Goal: Transaction & Acquisition: Purchase product/service

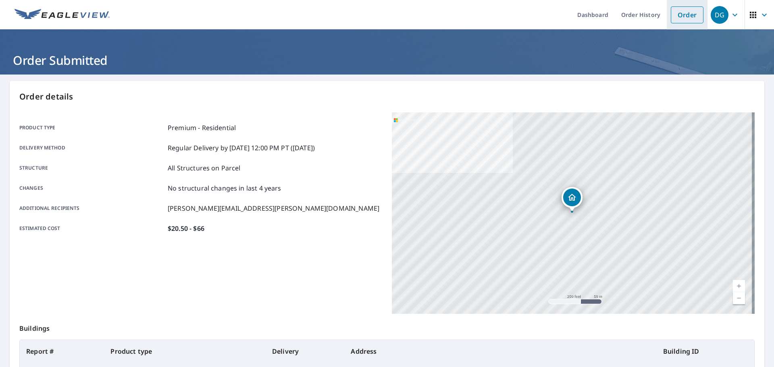
click at [679, 19] on link "Order" at bounding box center [687, 14] width 33 height 17
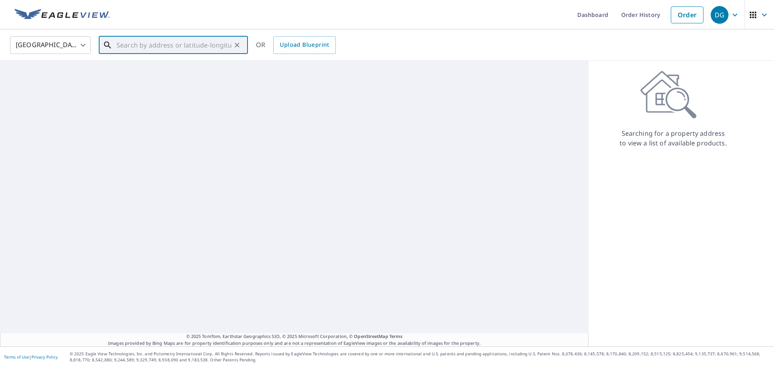
click at [141, 54] on div "​" at bounding box center [173, 45] width 149 height 18
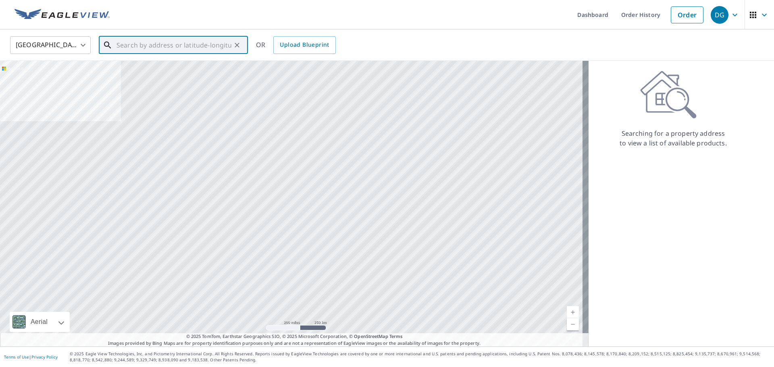
paste input "[STREET_ADDRESS]"
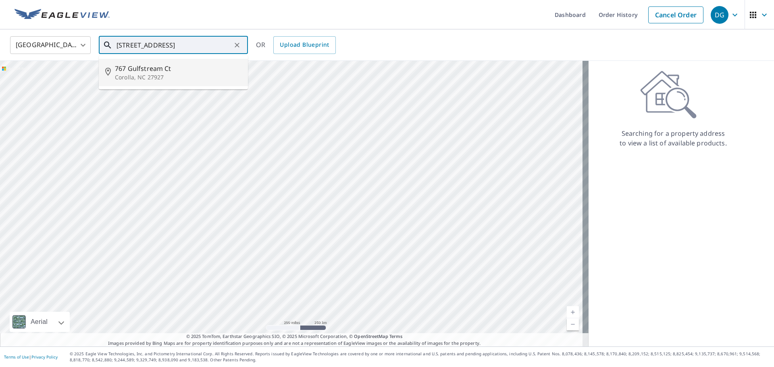
click at [150, 71] on span "767 Gulfstream Ct" at bounding box center [178, 69] width 127 height 10
type input "[STREET_ADDRESS]"
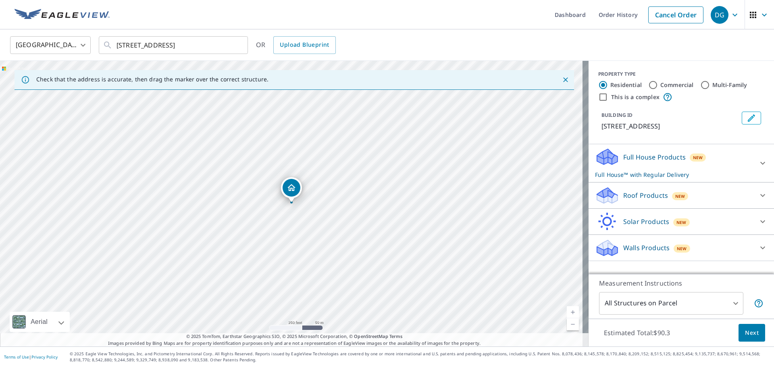
click at [627, 193] on p "Roof Products" at bounding box center [645, 196] width 45 height 10
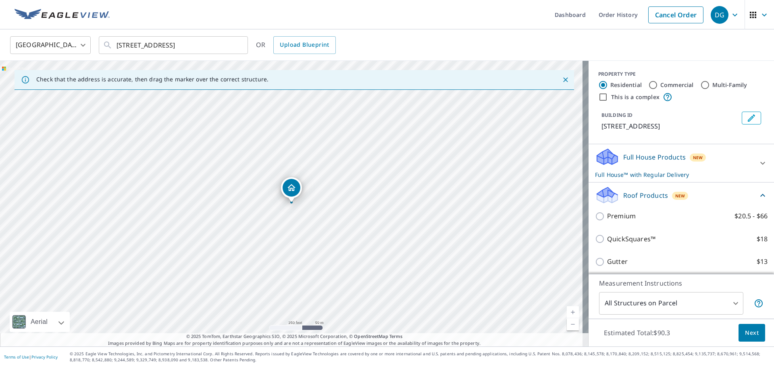
click at [617, 221] on div "Premium $20.5 - $66" at bounding box center [681, 216] width 173 height 23
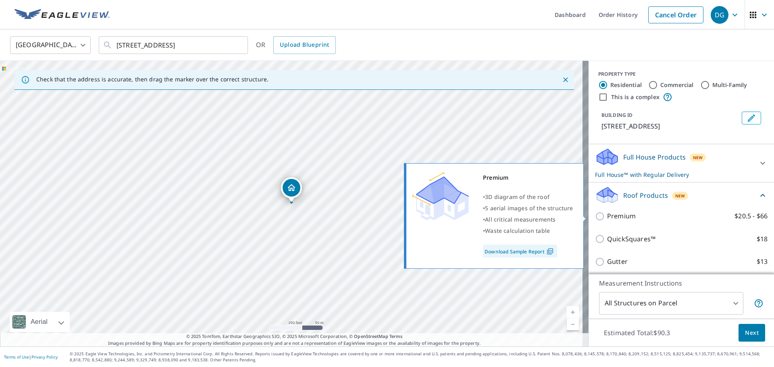
click at [617, 213] on p "Premium" at bounding box center [621, 216] width 29 height 10
click at [607, 213] on input "Premium $20.5 - $66" at bounding box center [601, 217] width 12 height 10
checkbox input "true"
checkbox input "false"
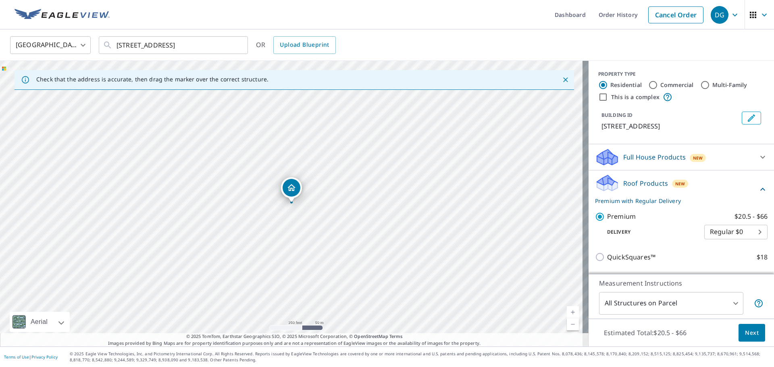
click at [745, 332] on span "Next" at bounding box center [752, 333] width 14 height 10
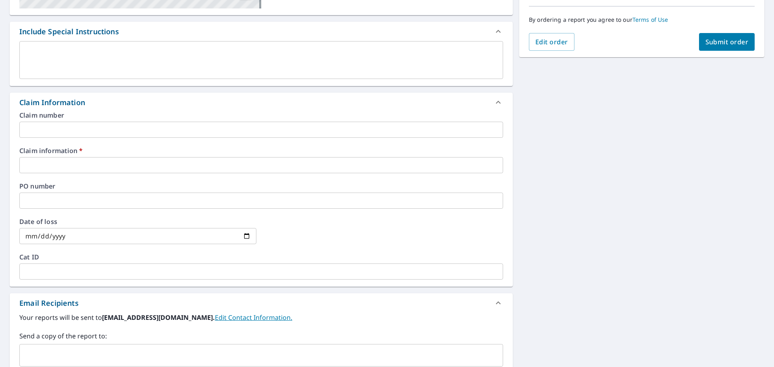
scroll to position [202, 0]
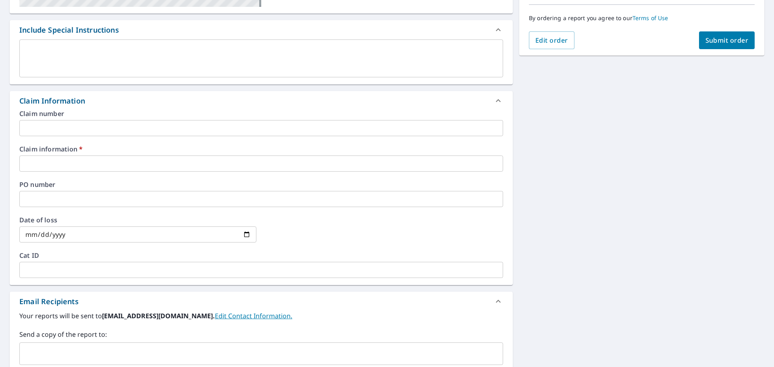
drag, startPoint x: 95, startPoint y: 149, endPoint x: 100, endPoint y: 161, distance: 13.2
click at [97, 154] on div "Claim information   * ​" at bounding box center [261, 159] width 484 height 26
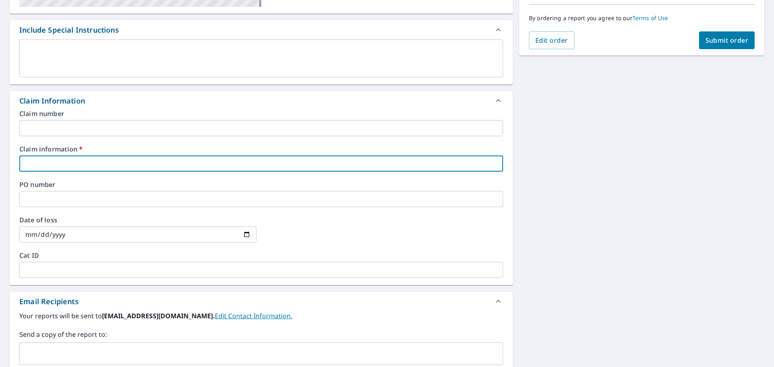
click at [100, 161] on input "text" at bounding box center [261, 164] width 484 height 16
type input "[PERSON_NAME]"
checkbox input "true"
click at [102, 349] on input "text" at bounding box center [255, 353] width 464 height 15
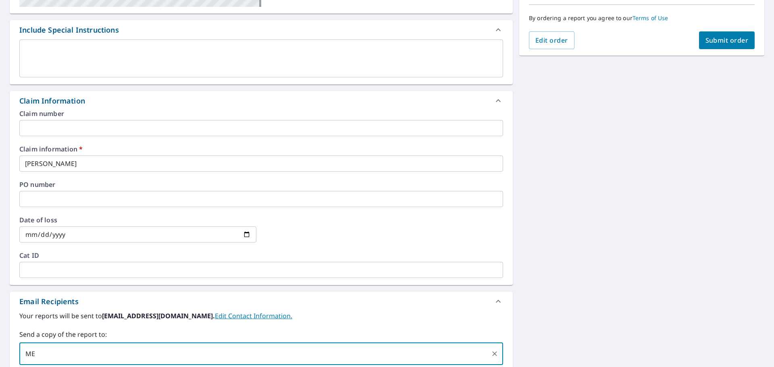
type input "M"
type input "."
type input "[PERSON_NAME][EMAIL_ADDRESS][PERSON_NAME][DOMAIN_NAME]"
click at [676, 261] on div "[STREET_ADDRESS] A standard road map Aerial A detailed look from above Labels L…" at bounding box center [387, 168] width 774 height 591
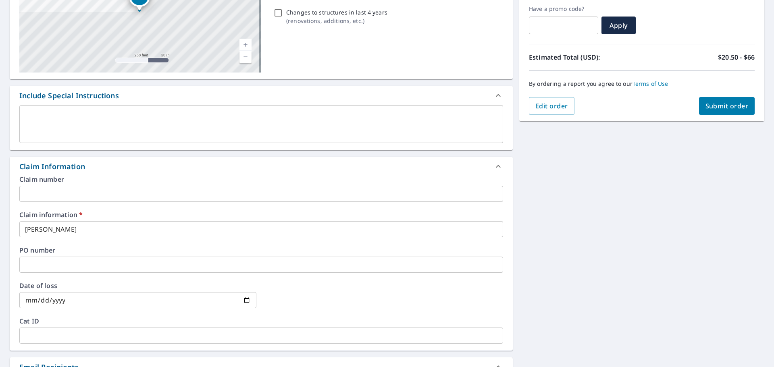
scroll to position [40, 0]
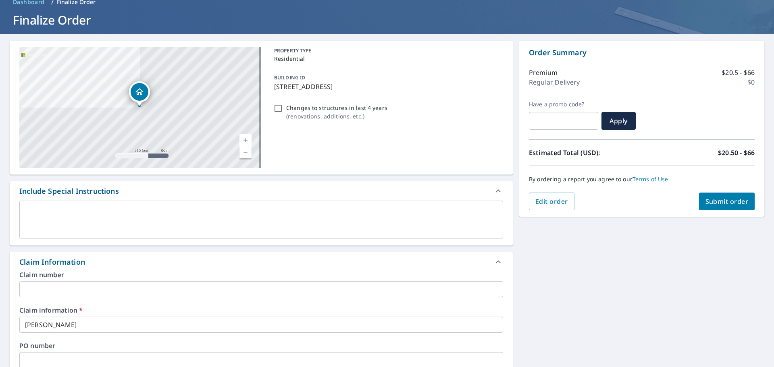
click at [718, 202] on span "Submit order" at bounding box center [726, 201] width 43 height 9
checkbox input "true"
